Goal: Check status: Check status

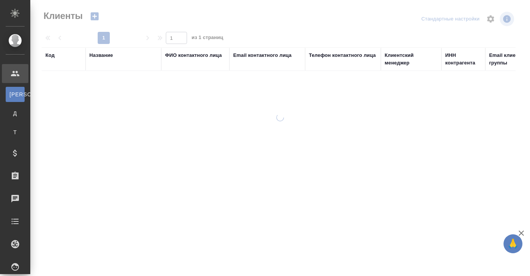
select select "RU"
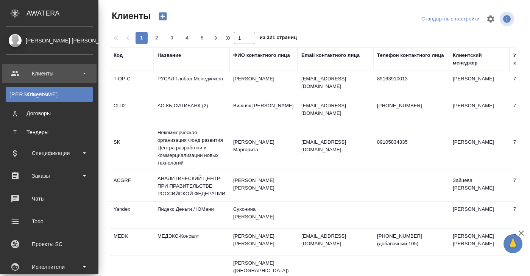
click at [45, 74] on div "Клиенты" at bounding box center [49, 73] width 87 height 11
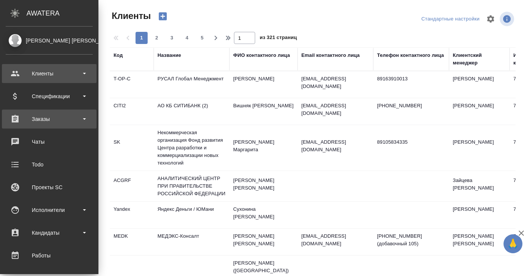
click at [40, 119] on div "Заказы" at bounding box center [49, 118] width 87 height 11
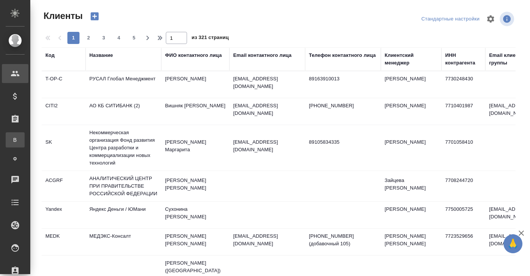
click at [11, 139] on div "Все заказы" at bounding box center [5, 140] width 11 height 8
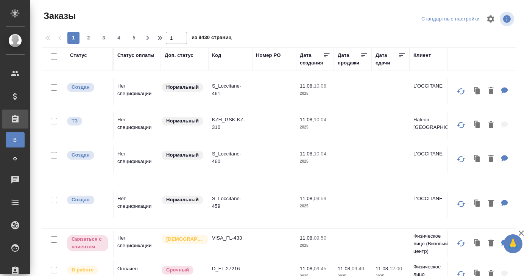
click at [217, 55] on div "Код" at bounding box center [216, 55] width 9 height 8
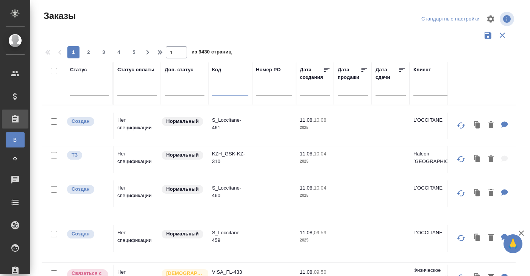
click at [218, 93] on input "text" at bounding box center [230, 90] width 36 height 9
paste input "KZH_UIHK-7"
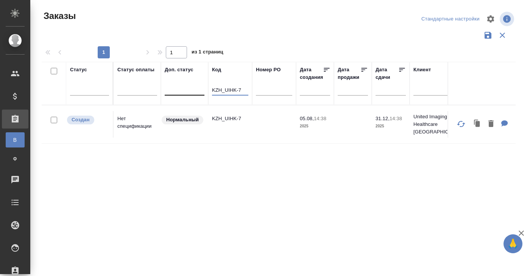
drag, startPoint x: 243, startPoint y: 87, endPoint x: 199, endPoint y: 87, distance: 44.3
paste input "S_T-OP-C-24741"
type input "S_T-OP-C-24741"
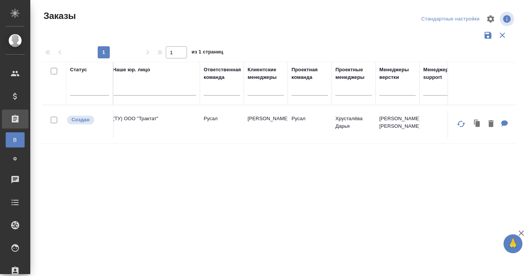
scroll to position [0, 469]
